Goal: Task Accomplishment & Management: Manage account settings

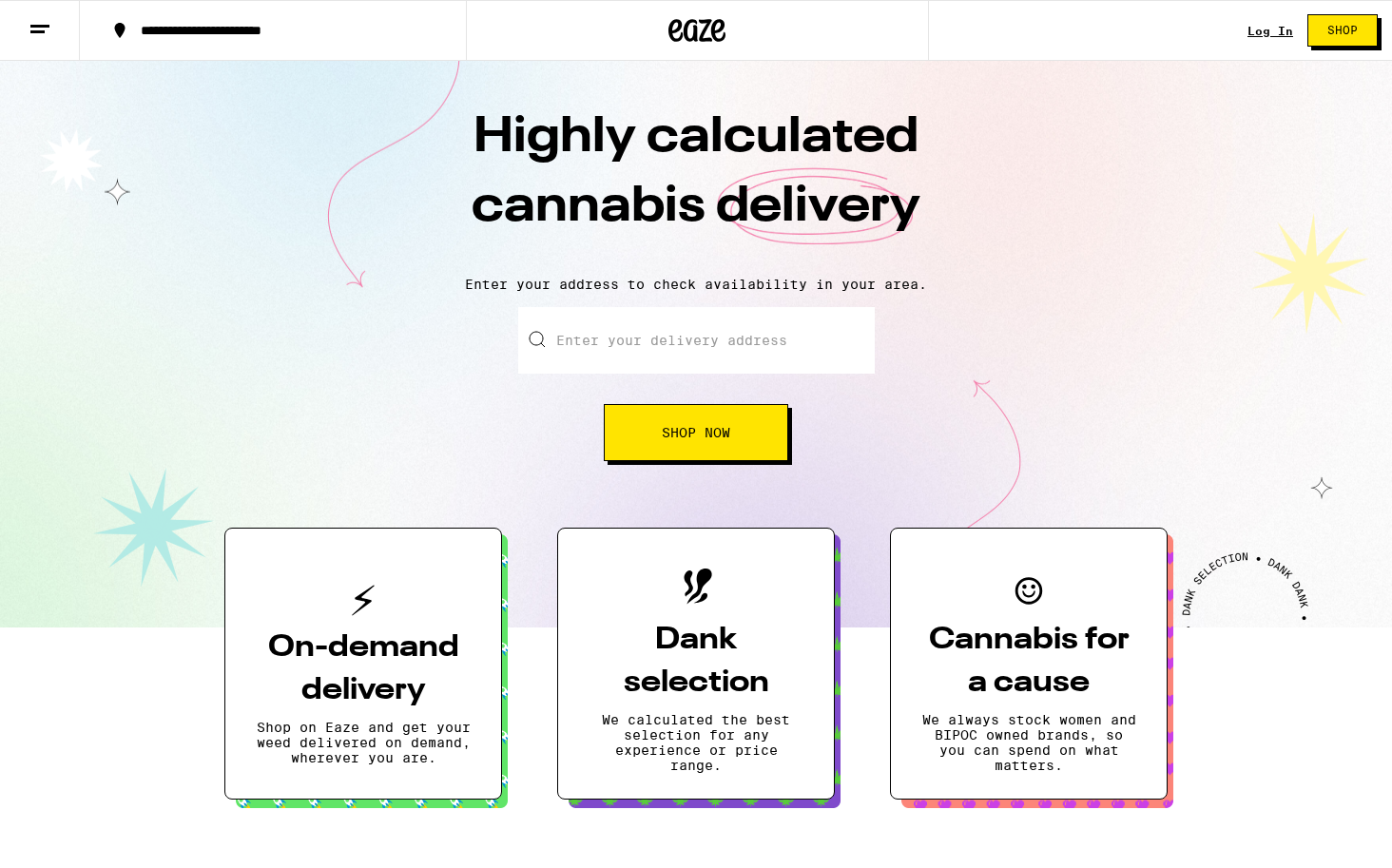
click at [1282, 29] on link "Log In" at bounding box center [1270, 31] width 46 height 13
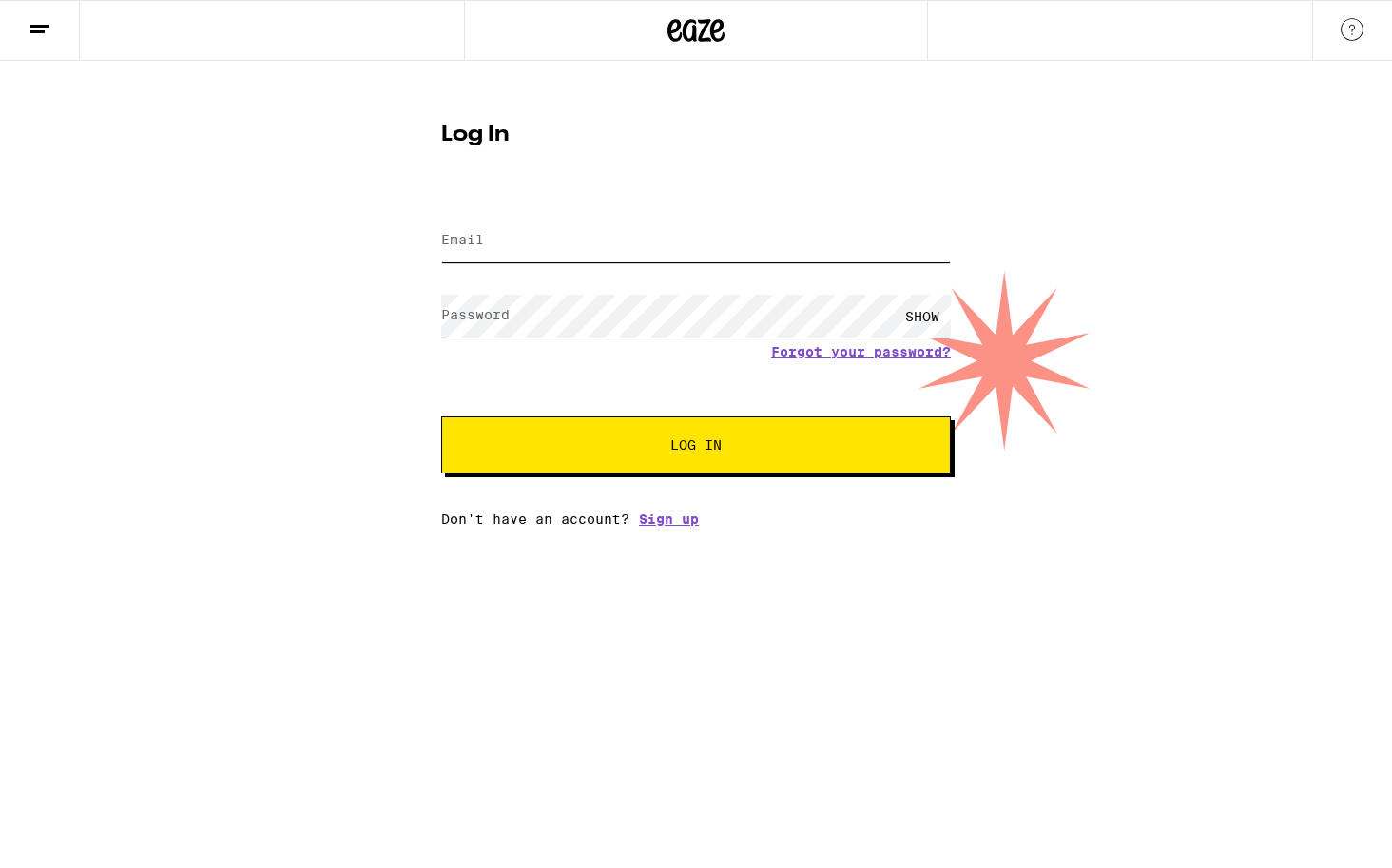
type input "sspoden88@gmail.com"
click at [696, 447] on button "Log In" at bounding box center [696, 445] width 510 height 57
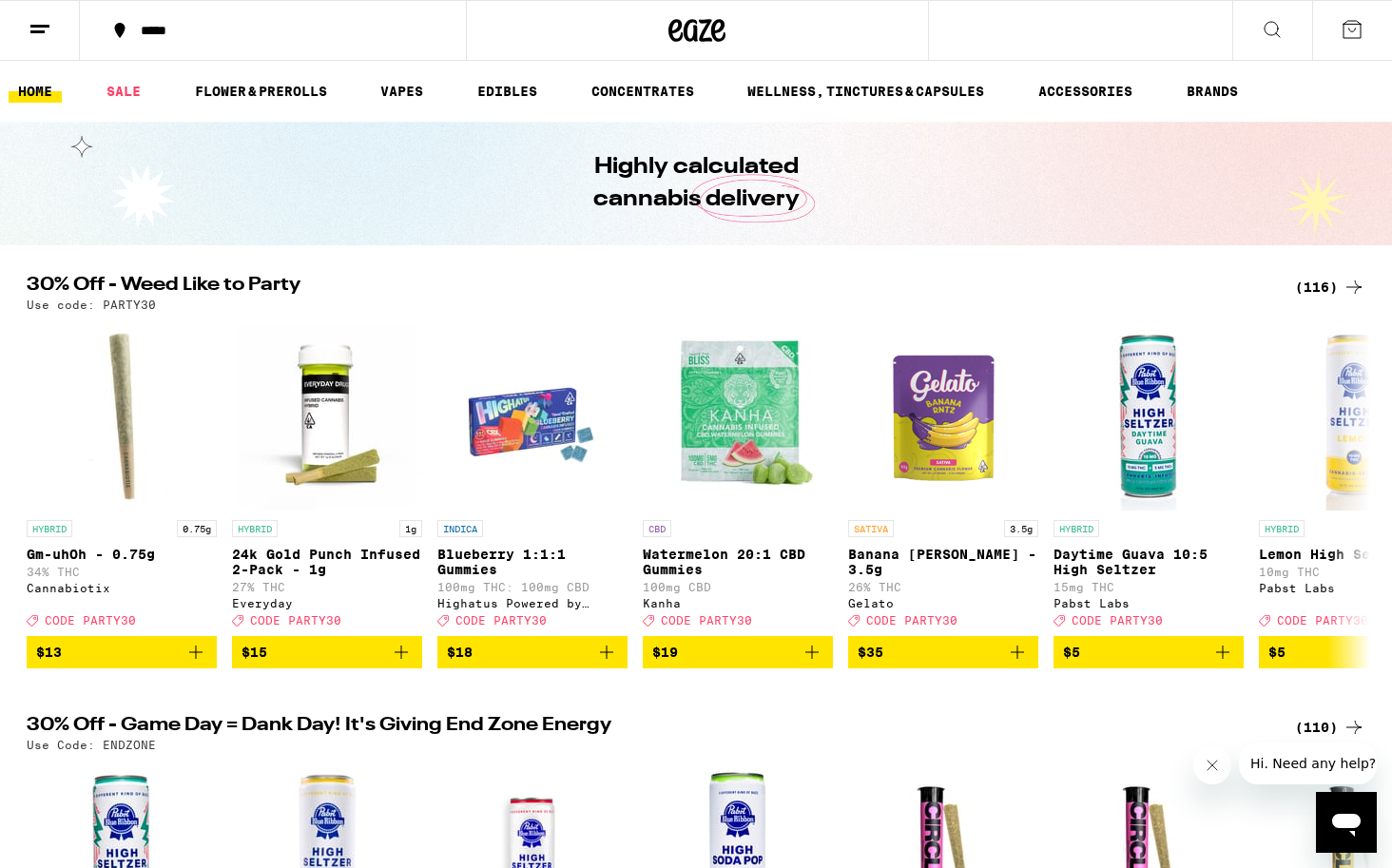
click at [1354, 26] on icon at bounding box center [1352, 30] width 23 height 23
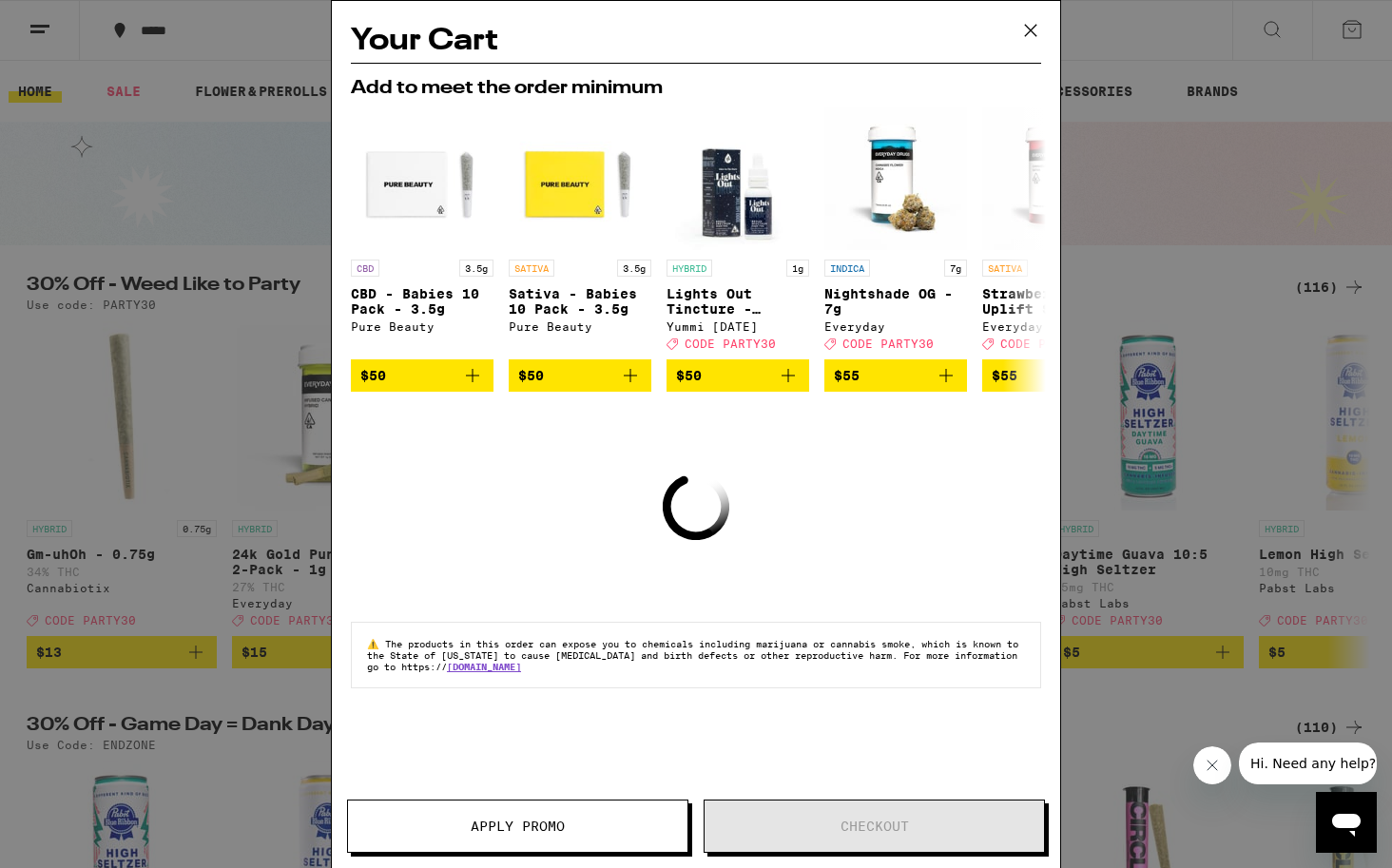
click at [1034, 30] on icon at bounding box center [1030, 30] width 28 height 28
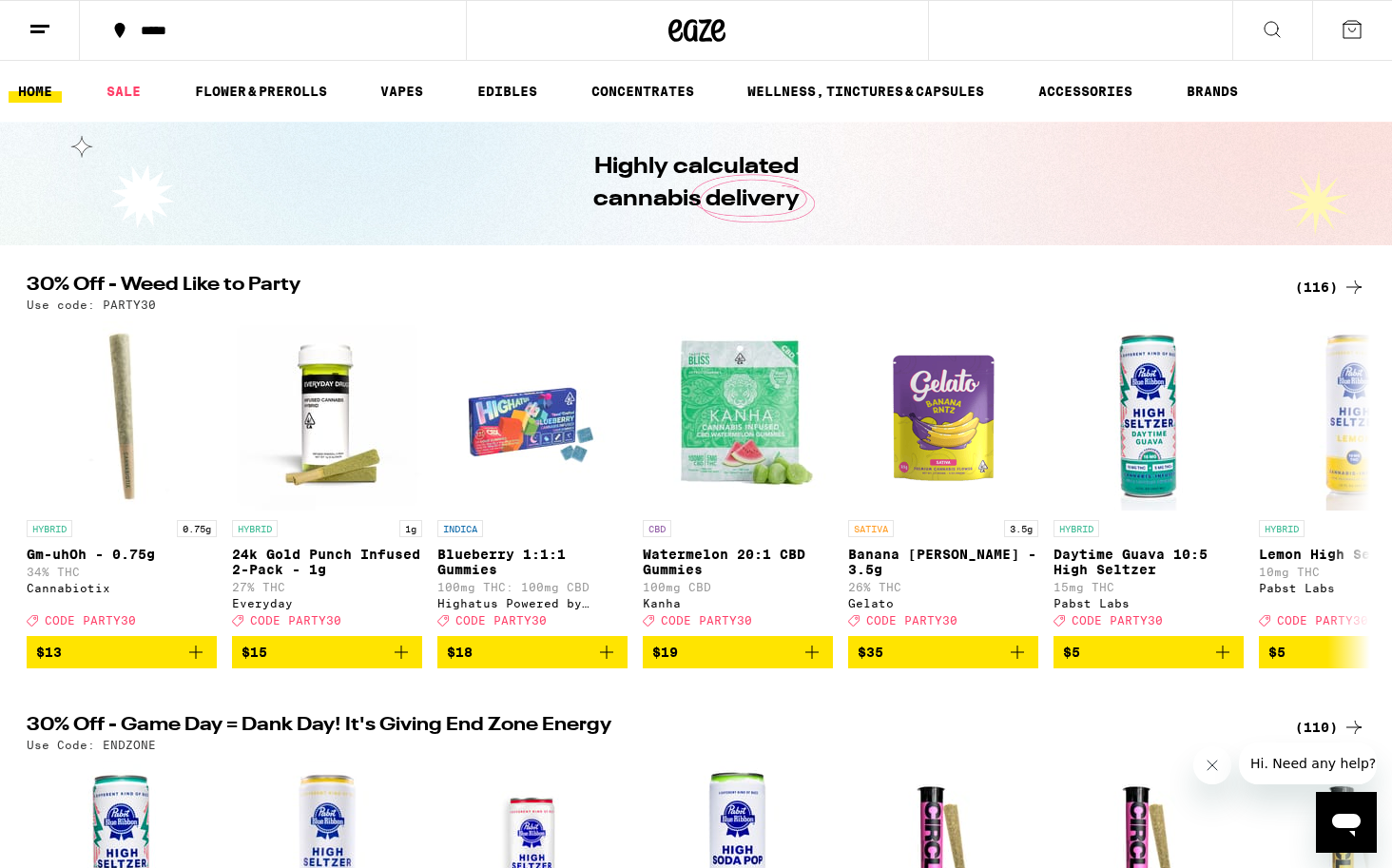
click at [58, 36] on button at bounding box center [40, 31] width 79 height 60
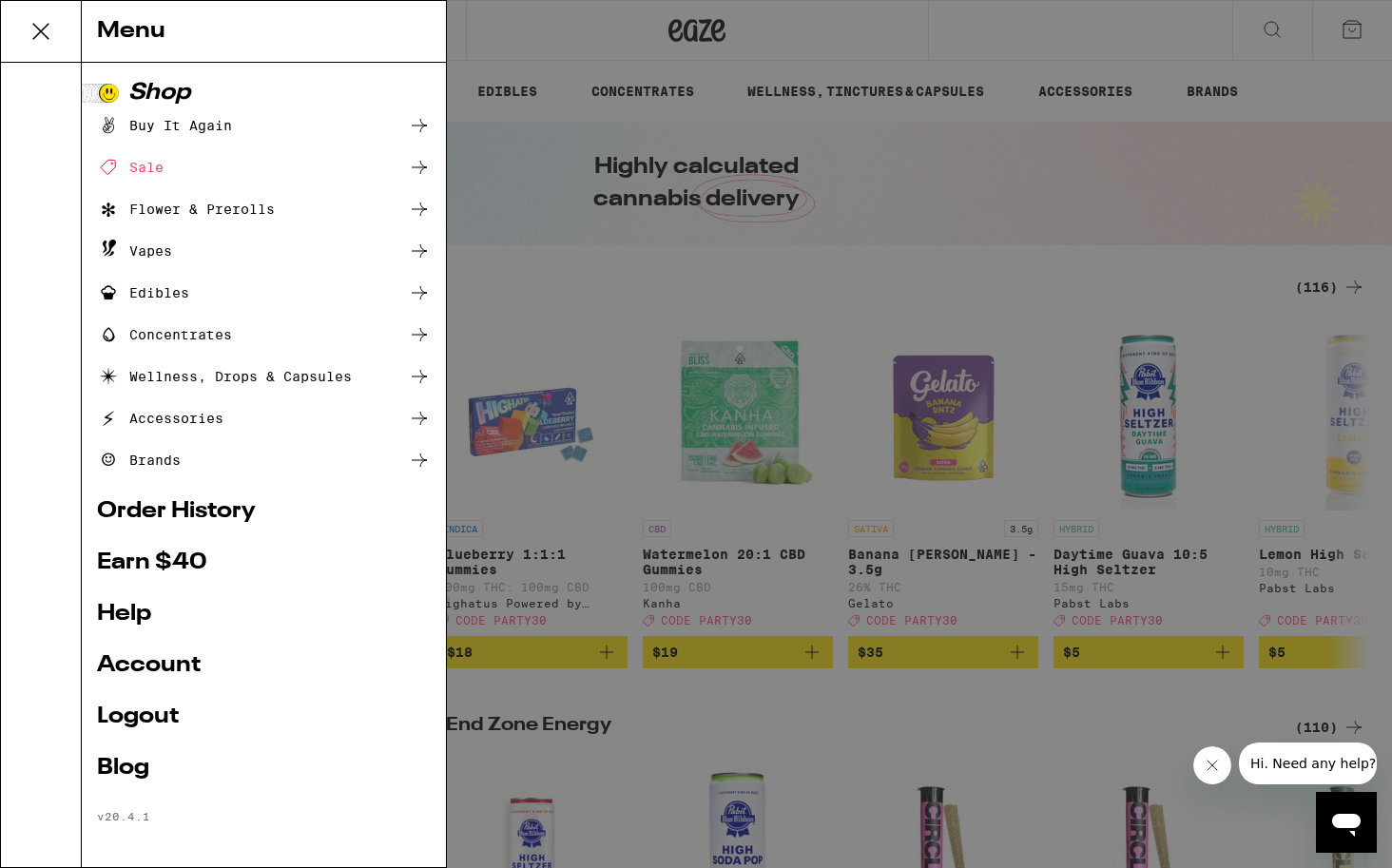
click at [131, 655] on link "Account" at bounding box center [263, 666] width 334 height 23
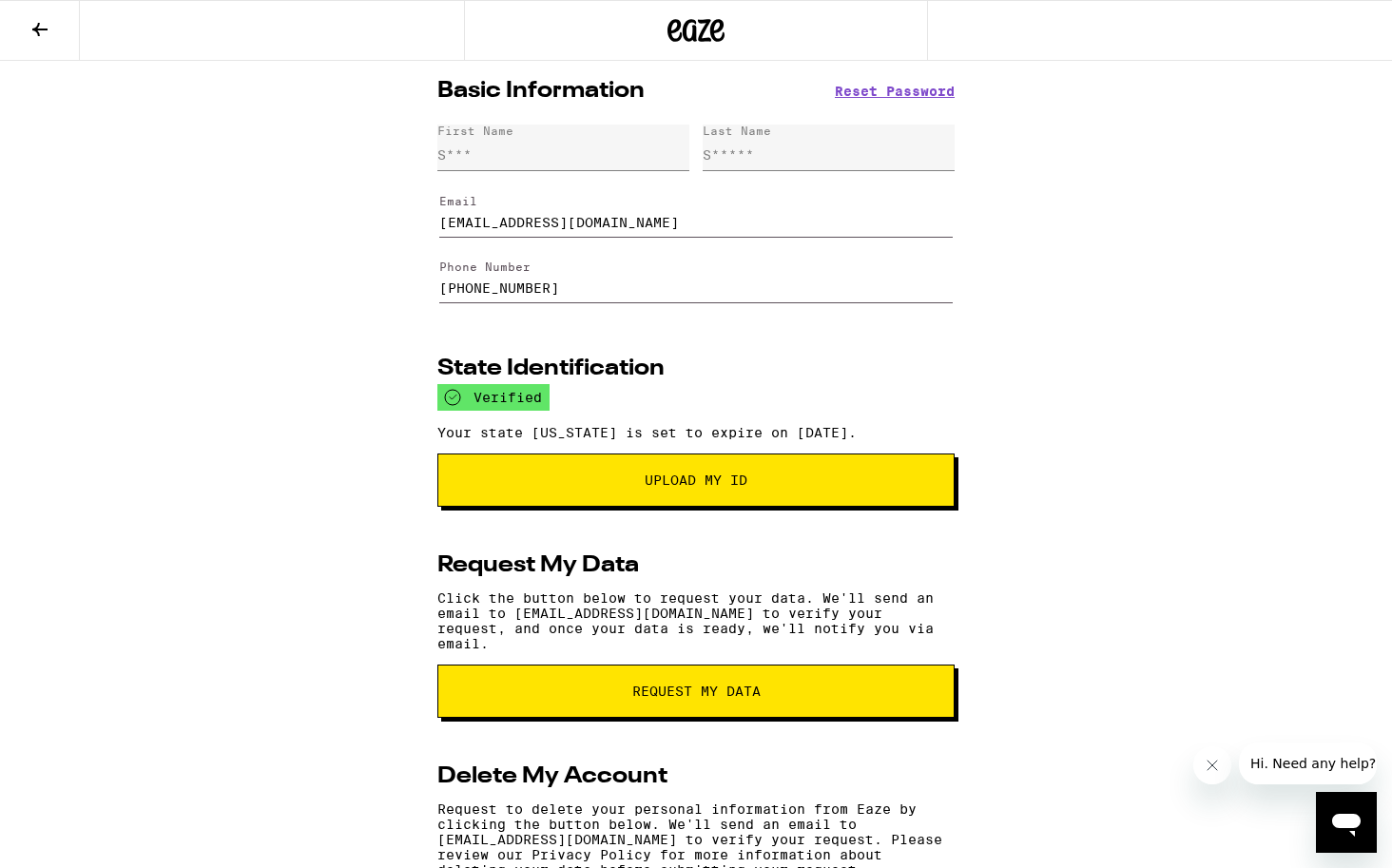
click at [856, 92] on span "Reset Password" at bounding box center [895, 91] width 120 height 14
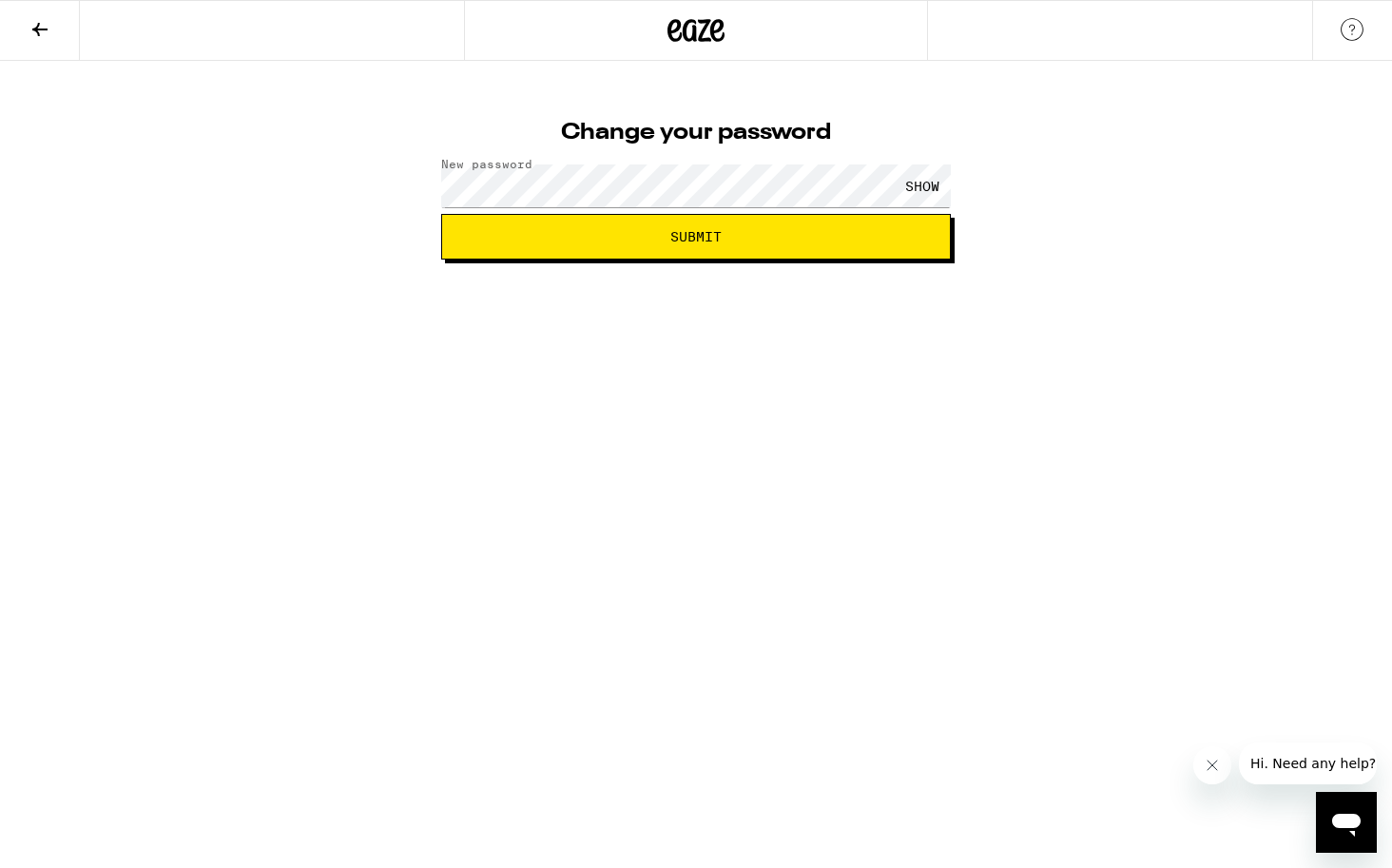
click at [649, 239] on span "Submit" at bounding box center [696, 237] width 478 height 14
